Goal: Transaction & Acquisition: Purchase product/service

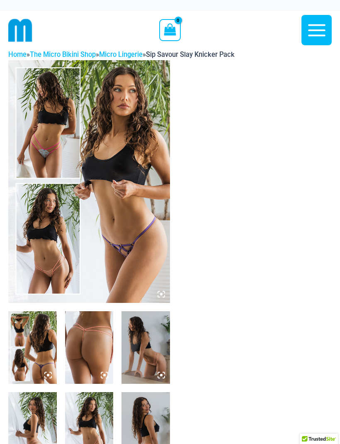
click at [56, 156] on img at bounding box center [89, 181] width 162 height 243
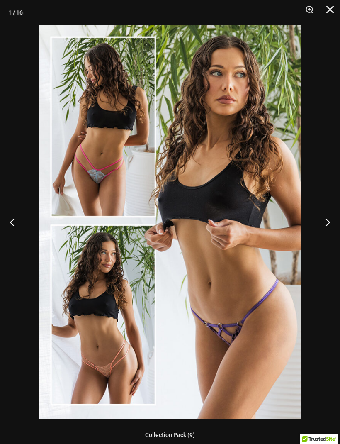
click at [329, 229] on button "Next" at bounding box center [324, 221] width 31 height 41
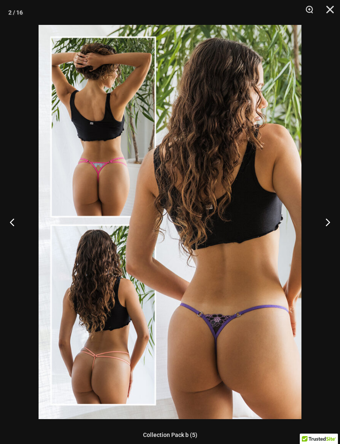
click at [328, 227] on button "Next" at bounding box center [324, 221] width 31 height 41
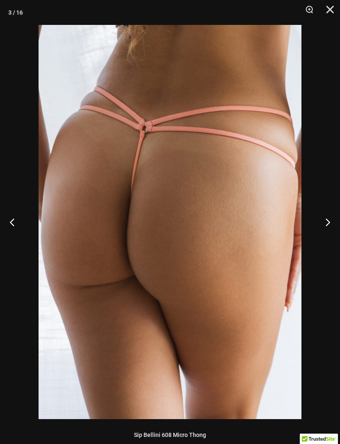
click at [329, 226] on button "Next" at bounding box center [324, 221] width 31 height 41
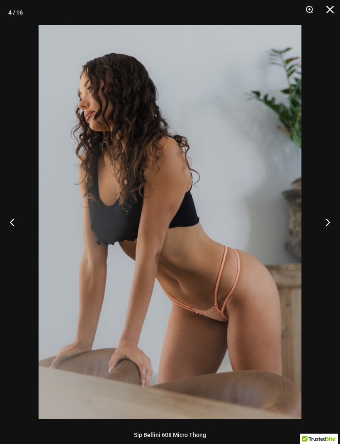
click at [328, 227] on button "Next" at bounding box center [324, 221] width 31 height 41
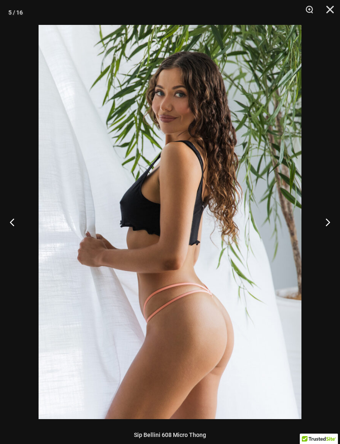
click at [327, 227] on button "Next" at bounding box center [324, 221] width 31 height 41
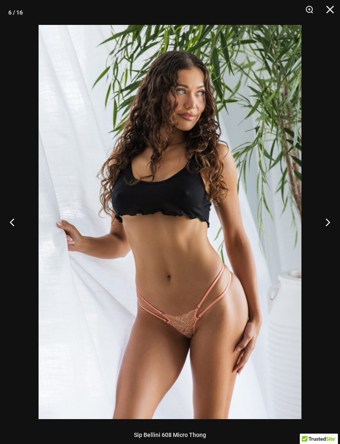
click at [326, 229] on button "Next" at bounding box center [324, 221] width 31 height 41
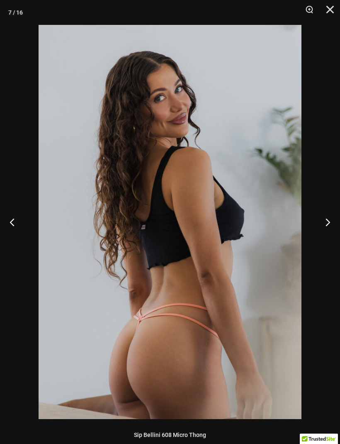
click at [327, 230] on button "Next" at bounding box center [324, 221] width 31 height 41
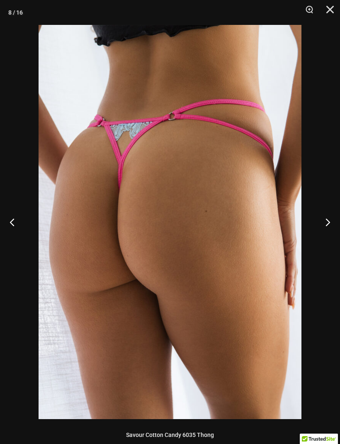
click at [329, 227] on button "Next" at bounding box center [324, 221] width 31 height 41
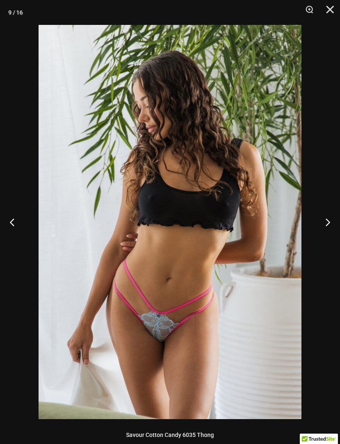
click at [327, 232] on button "Next" at bounding box center [324, 221] width 31 height 41
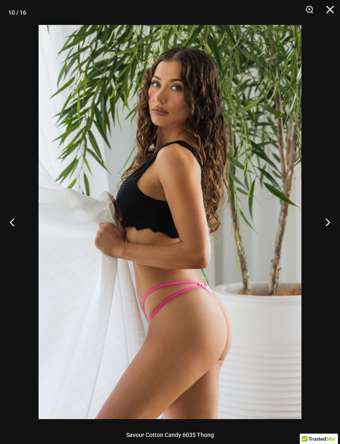
click at [326, 230] on button "Next" at bounding box center [324, 221] width 31 height 41
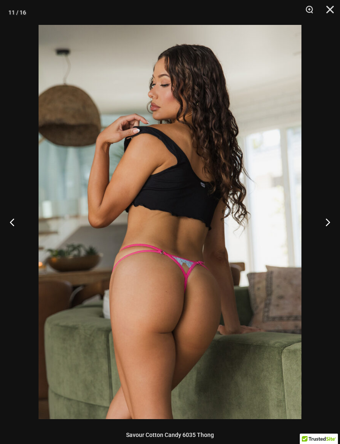
click at [329, 231] on button "Next" at bounding box center [324, 221] width 31 height 41
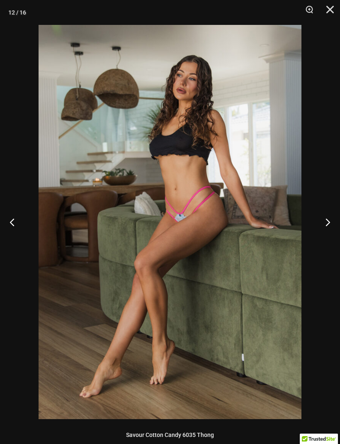
click at [326, 232] on button "Next" at bounding box center [324, 221] width 31 height 41
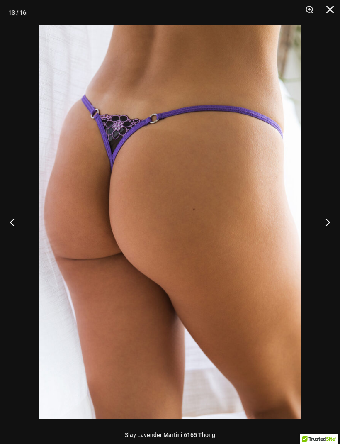
click at [327, 232] on button "Next" at bounding box center [324, 221] width 31 height 41
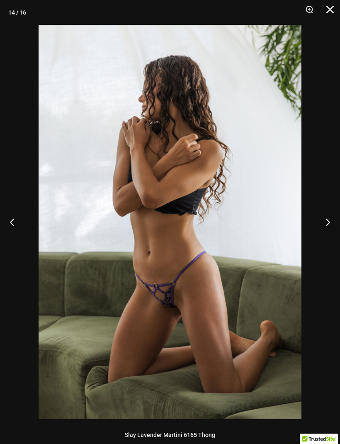
click at [14, 224] on button "Previous" at bounding box center [15, 221] width 31 height 41
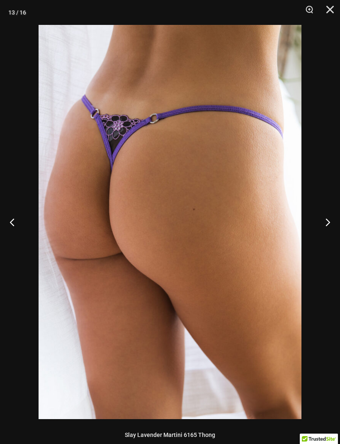
click at [330, 227] on button "Next" at bounding box center [324, 221] width 31 height 41
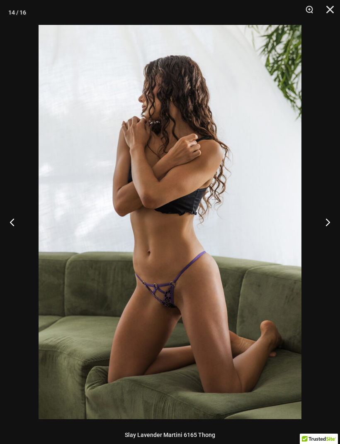
click at [325, 227] on button "Next" at bounding box center [324, 221] width 31 height 41
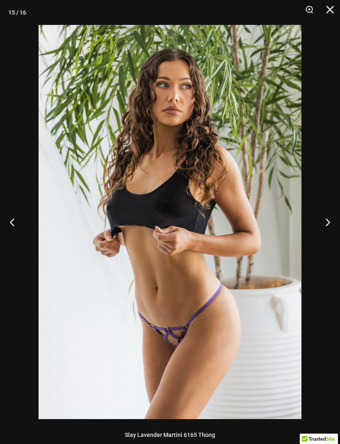
click at [328, 230] on button "Next" at bounding box center [324, 221] width 31 height 41
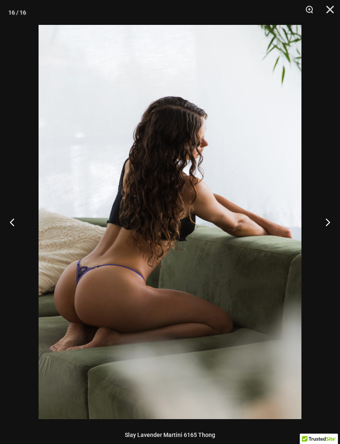
click at [326, 232] on button "Next" at bounding box center [324, 221] width 31 height 41
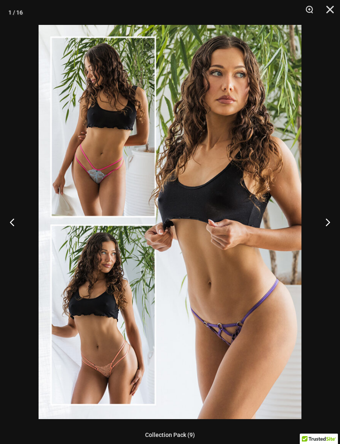
click at [326, 234] on button "Next" at bounding box center [324, 221] width 31 height 41
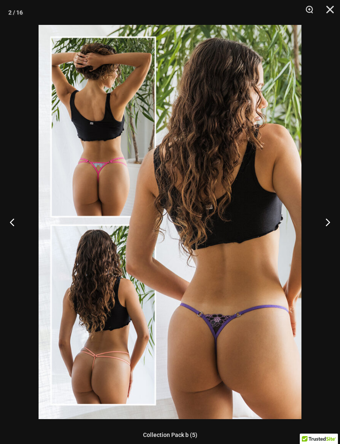
click at [329, 14] on button "Close" at bounding box center [327, 12] width 21 height 25
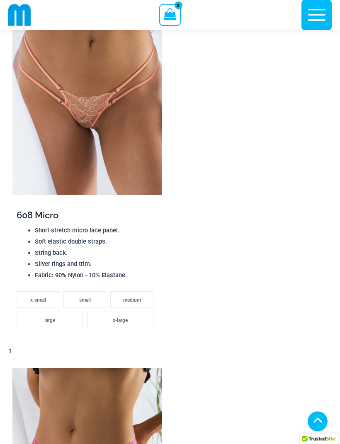
scroll to position [1006, 0]
